Goal: Task Accomplishment & Management: Complete application form

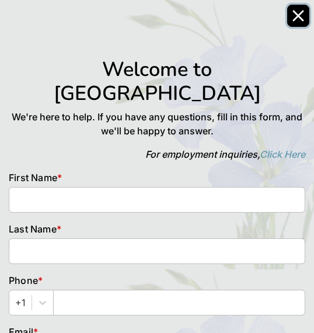
click at [303, 26] on button "Close" at bounding box center [298, 16] width 22 height 22
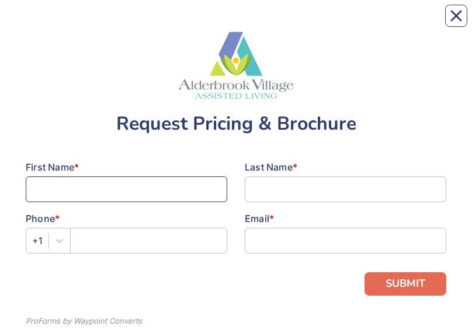
click at [79, 23] on input at bounding box center [126, 189] width 201 height 26
type input "Dale"
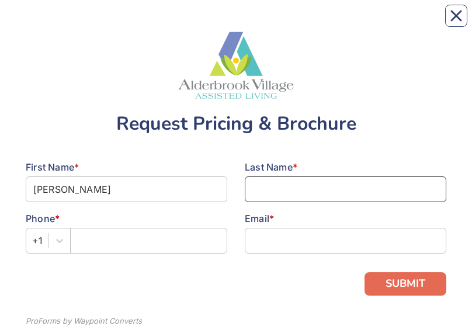
click at [316, 23] on input at bounding box center [345, 189] width 201 height 26
type input "Kuhn"
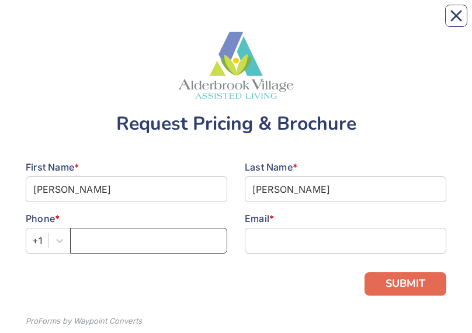
click at [143, 23] on input "text" at bounding box center [148, 241] width 157 height 26
type input "6207288646"
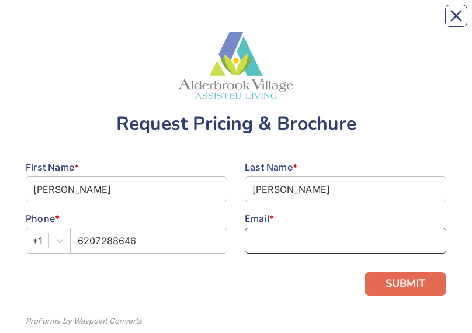
click at [306, 23] on input at bounding box center [345, 241] width 201 height 26
type input "D"
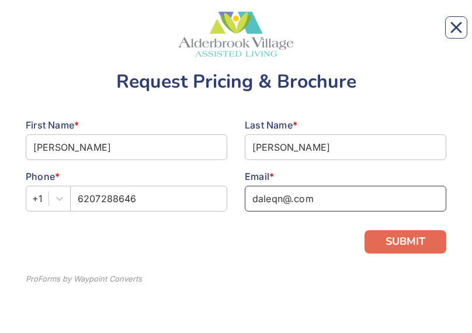
scroll to position [55, 0]
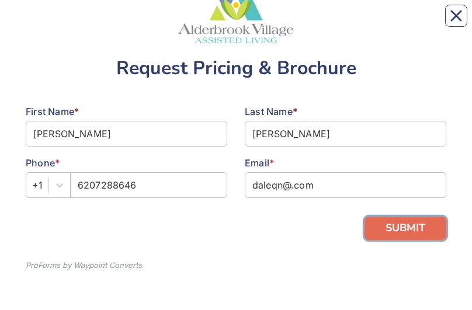
click at [407, 23] on button "SUBMIT" at bounding box center [405, 227] width 82 height 23
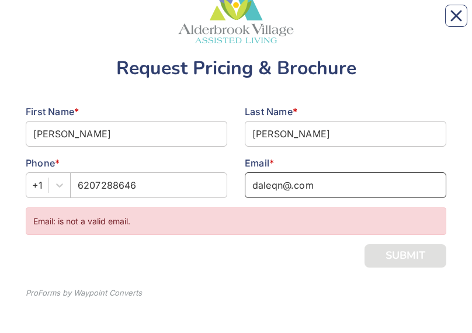
click at [337, 23] on input "daleqn@.com" at bounding box center [345, 185] width 201 height 26
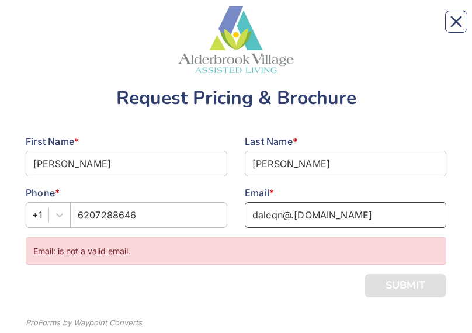
scroll to position [30, 0]
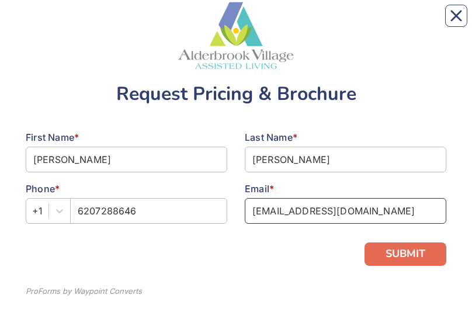
type input "daleqn@gmail.com"
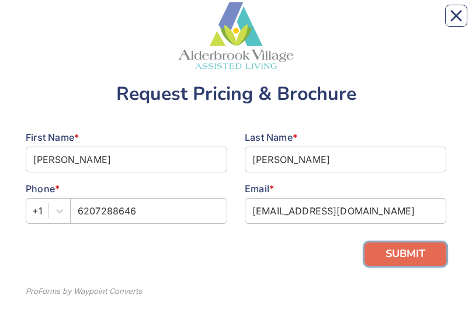
click at [413, 23] on button "SUBMIT" at bounding box center [405, 253] width 82 height 23
